Goal: Task Accomplishment & Management: Complete application form

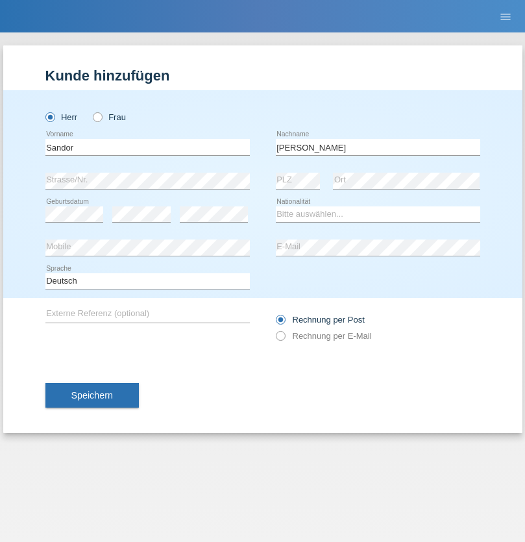
type input "Pérez Malpica"
select select "CU"
select select "C"
select select "23"
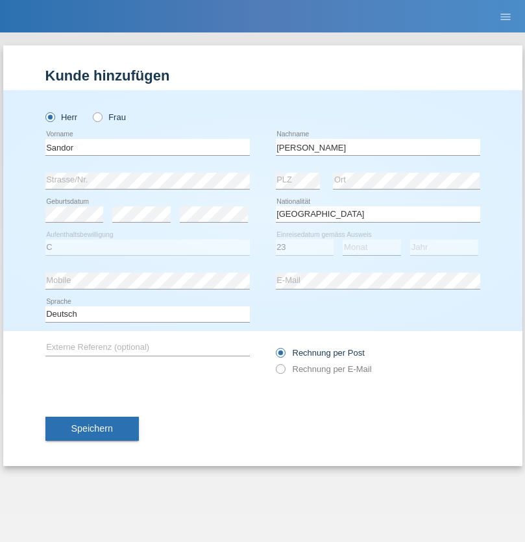
select select "05"
select select "2021"
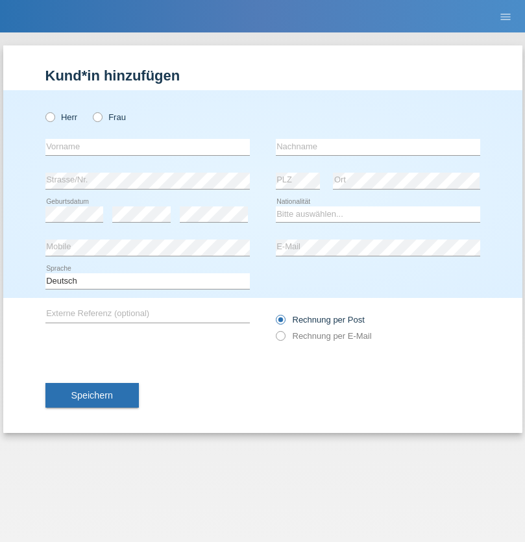
radio input "true"
click at [147, 147] on input "text" at bounding box center [147, 147] width 204 height 16
type input "Gabriel"
click at [378, 147] on input "text" at bounding box center [378, 147] width 204 height 16
type input "Gaibl"
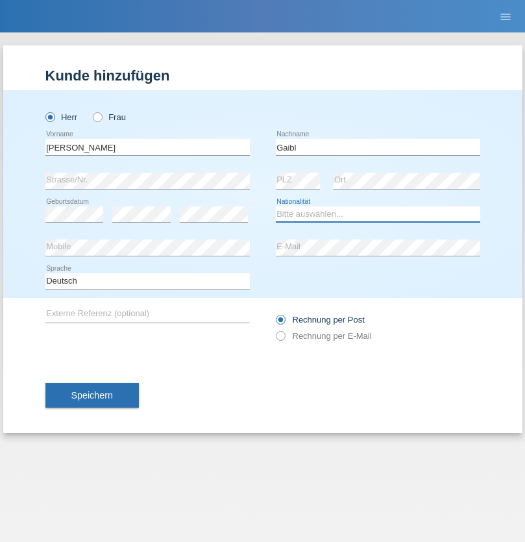
select select "SK"
select select "C"
select select "26"
select select "03"
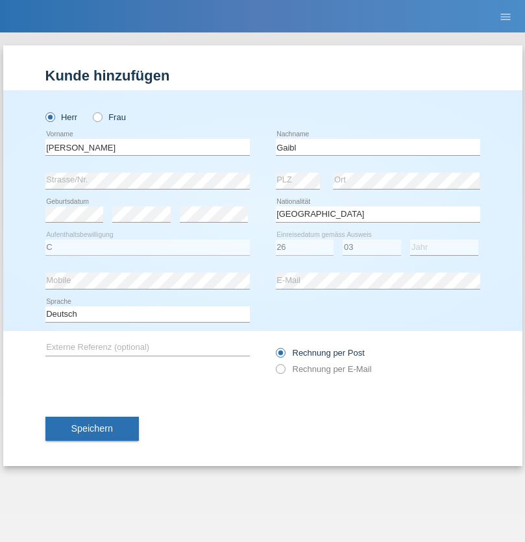
select select "2021"
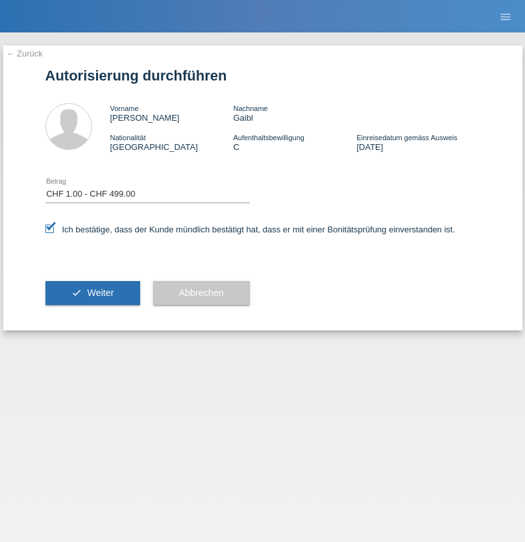
select select "1"
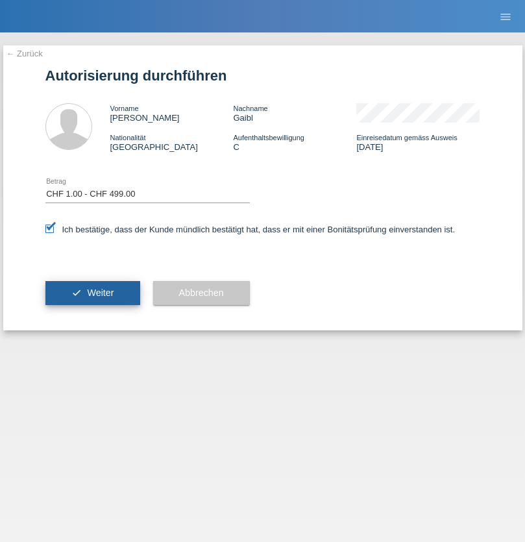
click at [92, 293] on span "Weiter" at bounding box center [100, 292] width 27 height 10
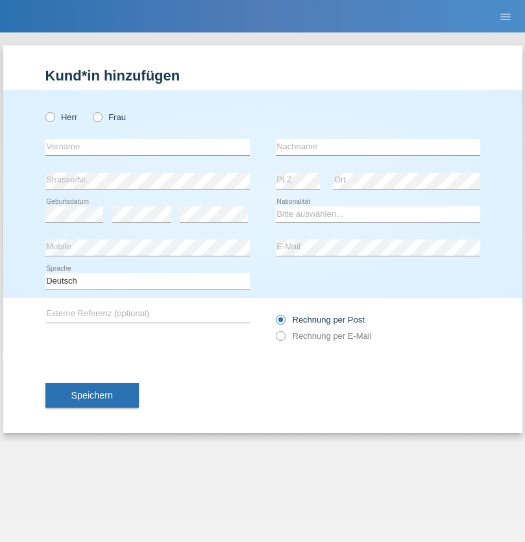
radio input "true"
click at [147, 147] on input "text" at bounding box center [147, 147] width 204 height 16
type input "Barbara"
click at [378, 147] on input "text" at bounding box center [378, 147] width 204 height 16
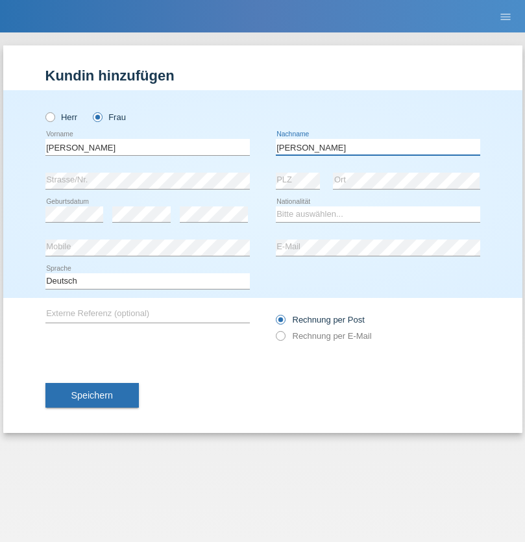
type input "Javier"
select select "PH"
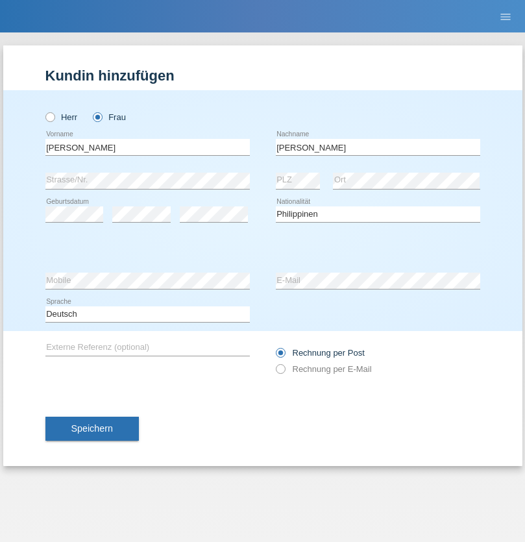
select select "C"
select select "15"
select select "03"
select select "1999"
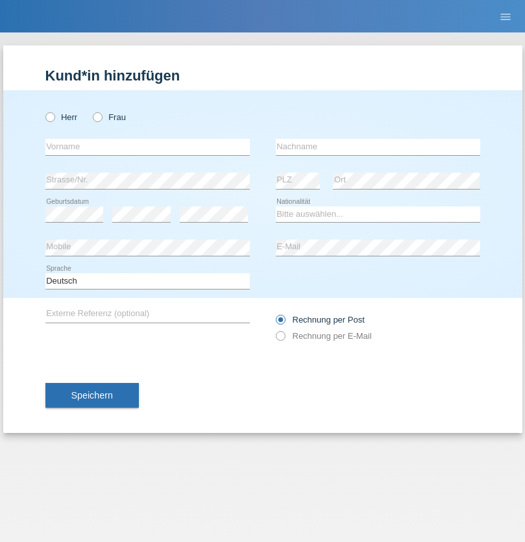
radio input "true"
click at [147, 147] on input "text" at bounding box center [147, 147] width 204 height 16
type input "Vesko"
click at [378, 147] on input "text" at bounding box center [378, 147] width 204 height 16
type input "[PERSON_NAME]"
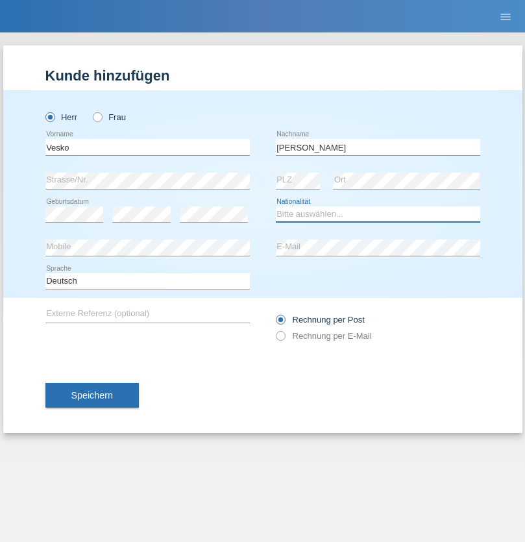
select select "BG"
select select "C"
select select "01"
select select "05"
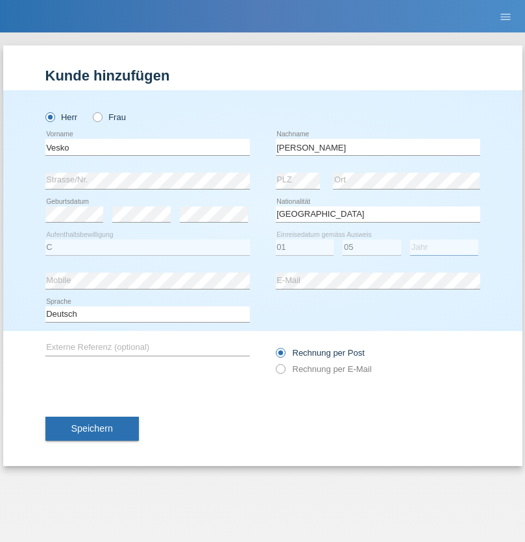
select select "2021"
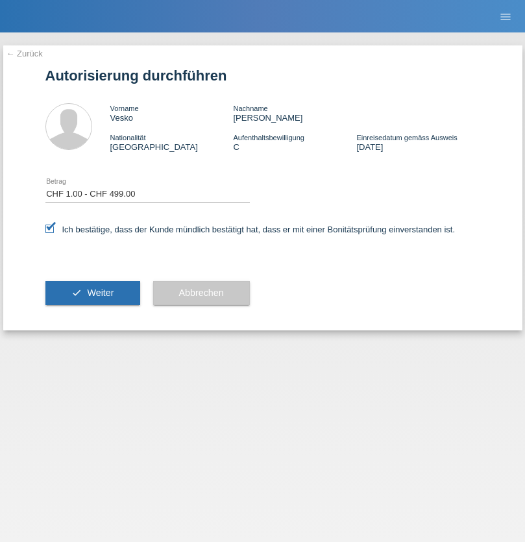
select select "1"
click at [92, 293] on span "Weiter" at bounding box center [100, 292] width 27 height 10
